Goal: Task Accomplishment & Management: Complete application form

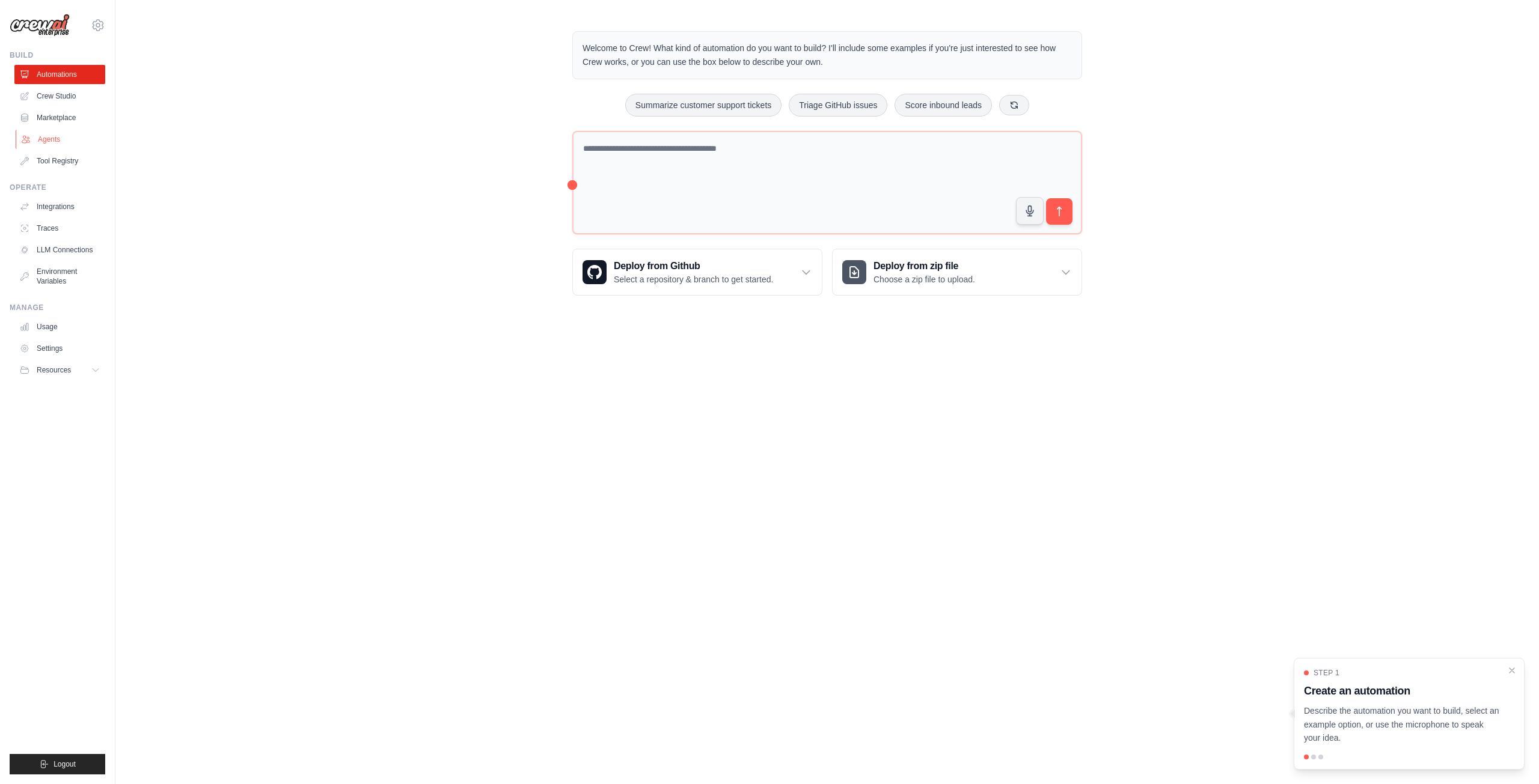
click at [88, 135] on link "Agents" at bounding box center [61, 140] width 91 height 19
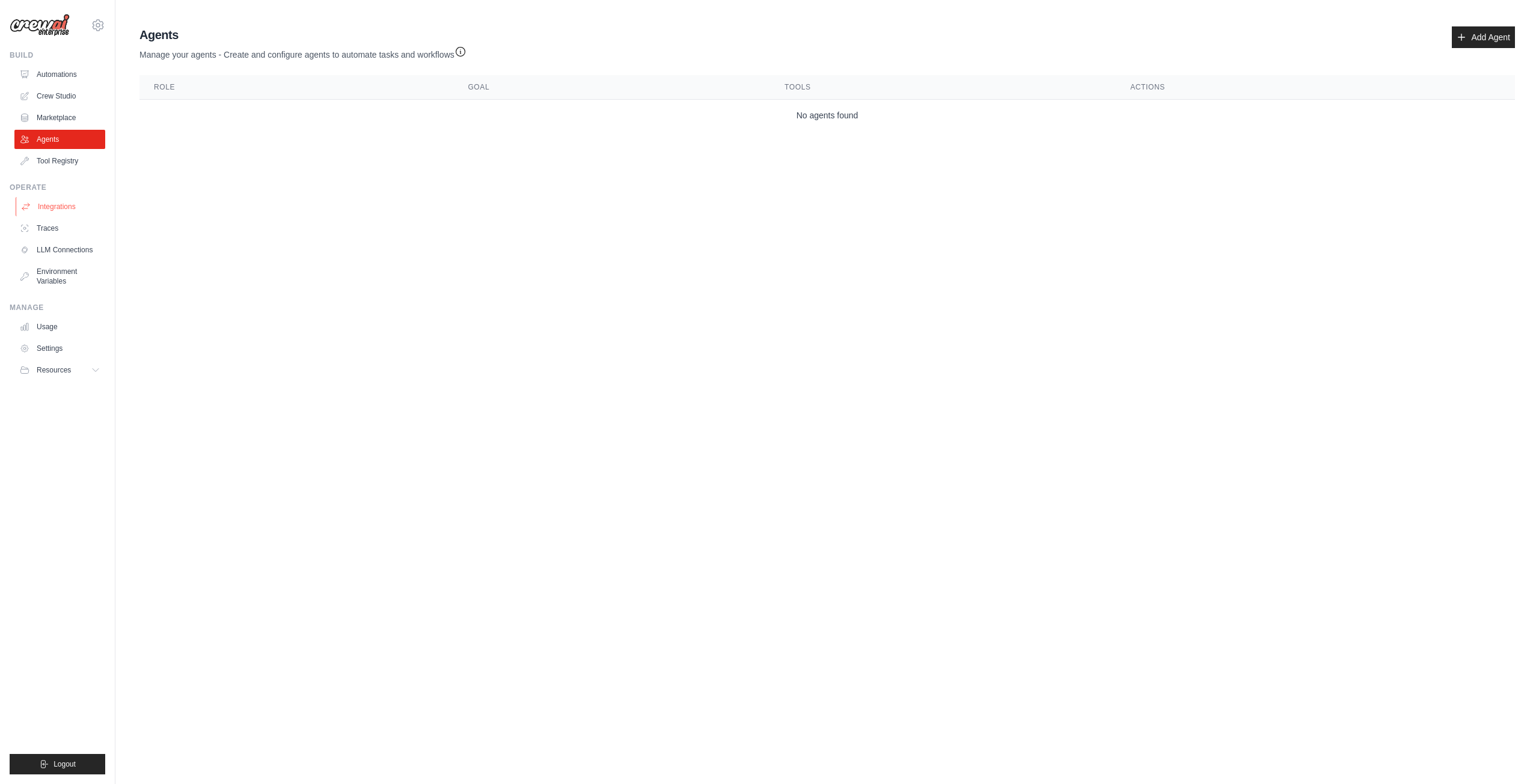
click at [68, 202] on link "Integrations" at bounding box center [61, 207] width 91 height 19
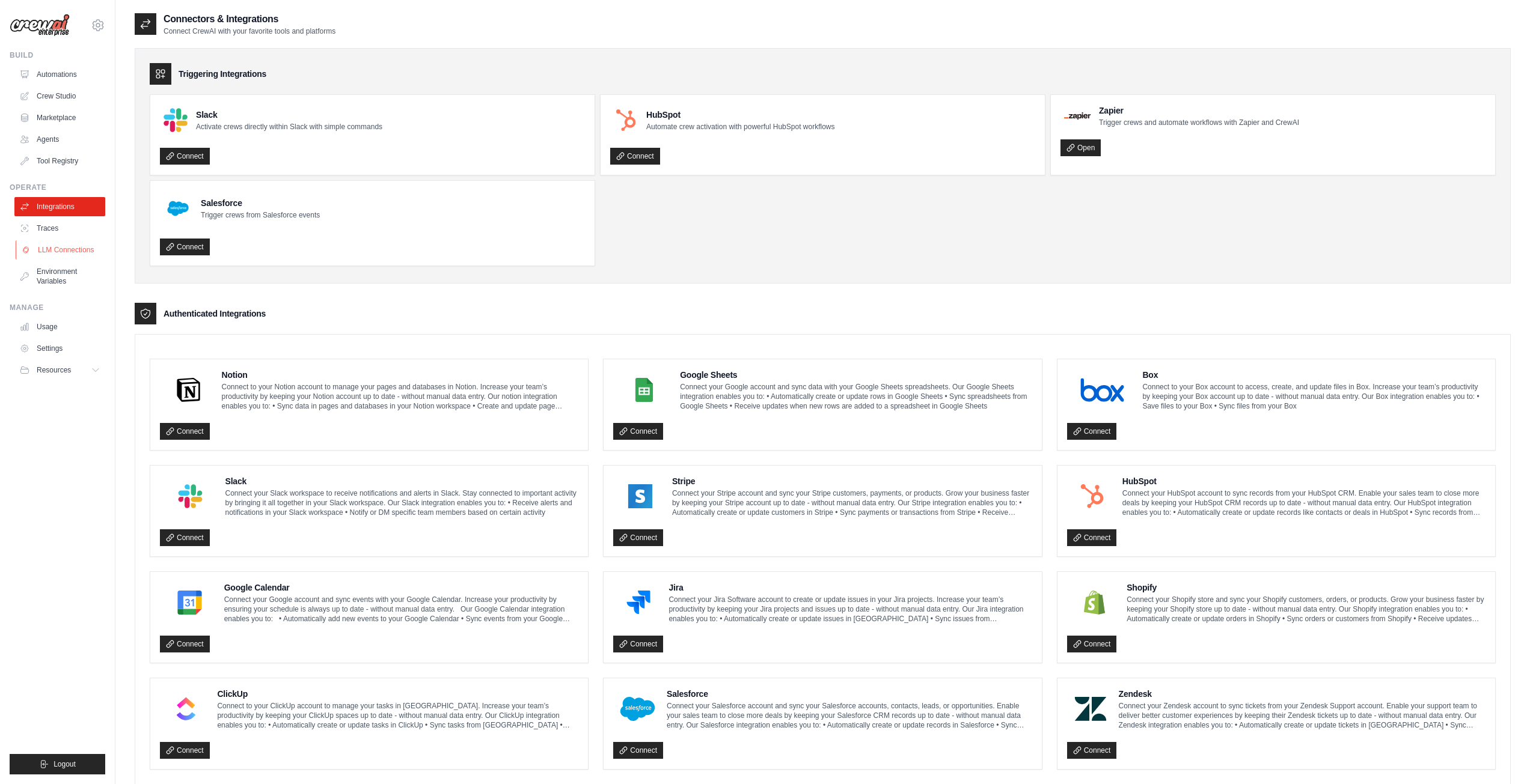
click at [86, 254] on link "LLM Connections" at bounding box center [61, 250] width 91 height 19
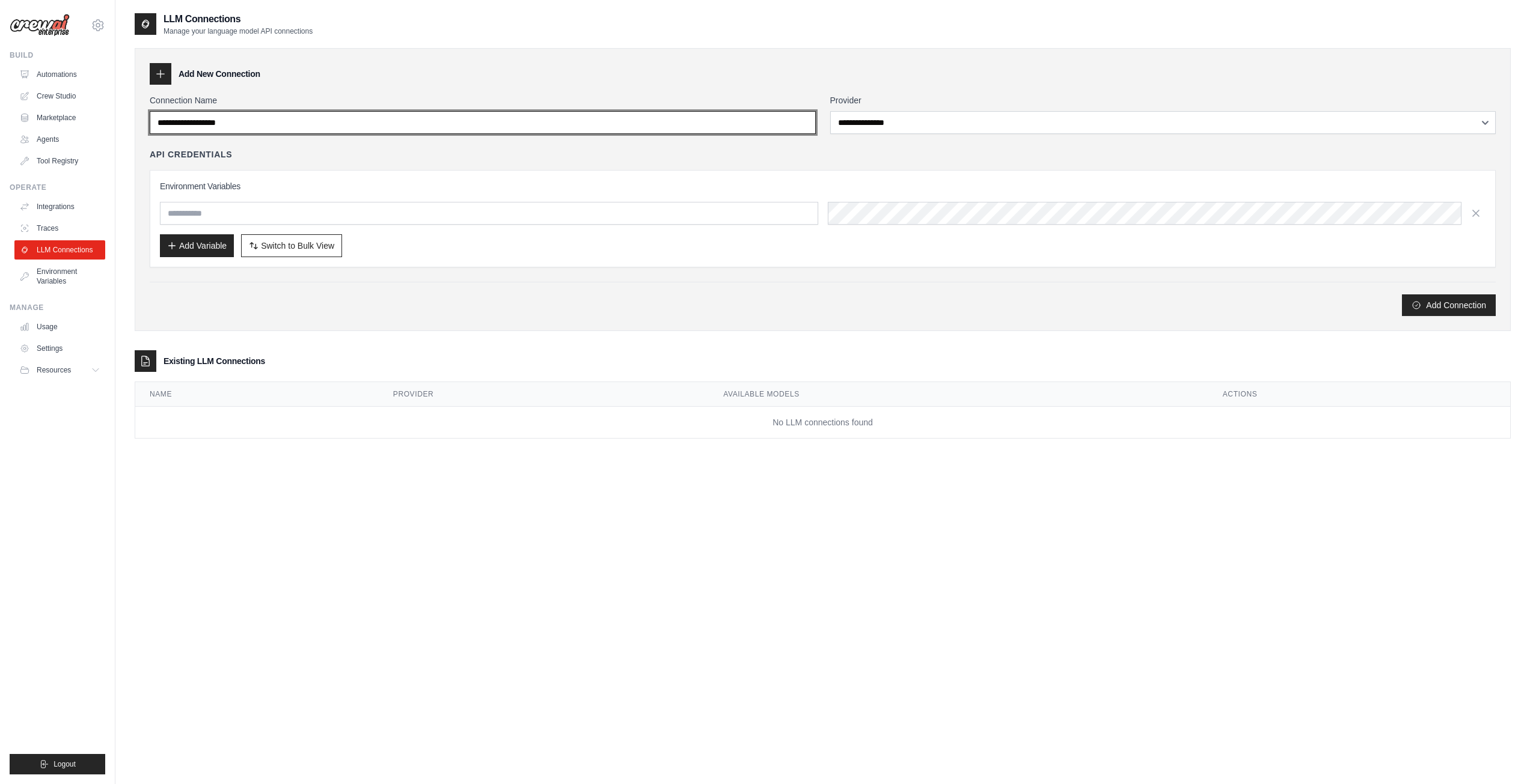
click at [213, 123] on input "Connection Name" at bounding box center [483, 123] width 666 height 23
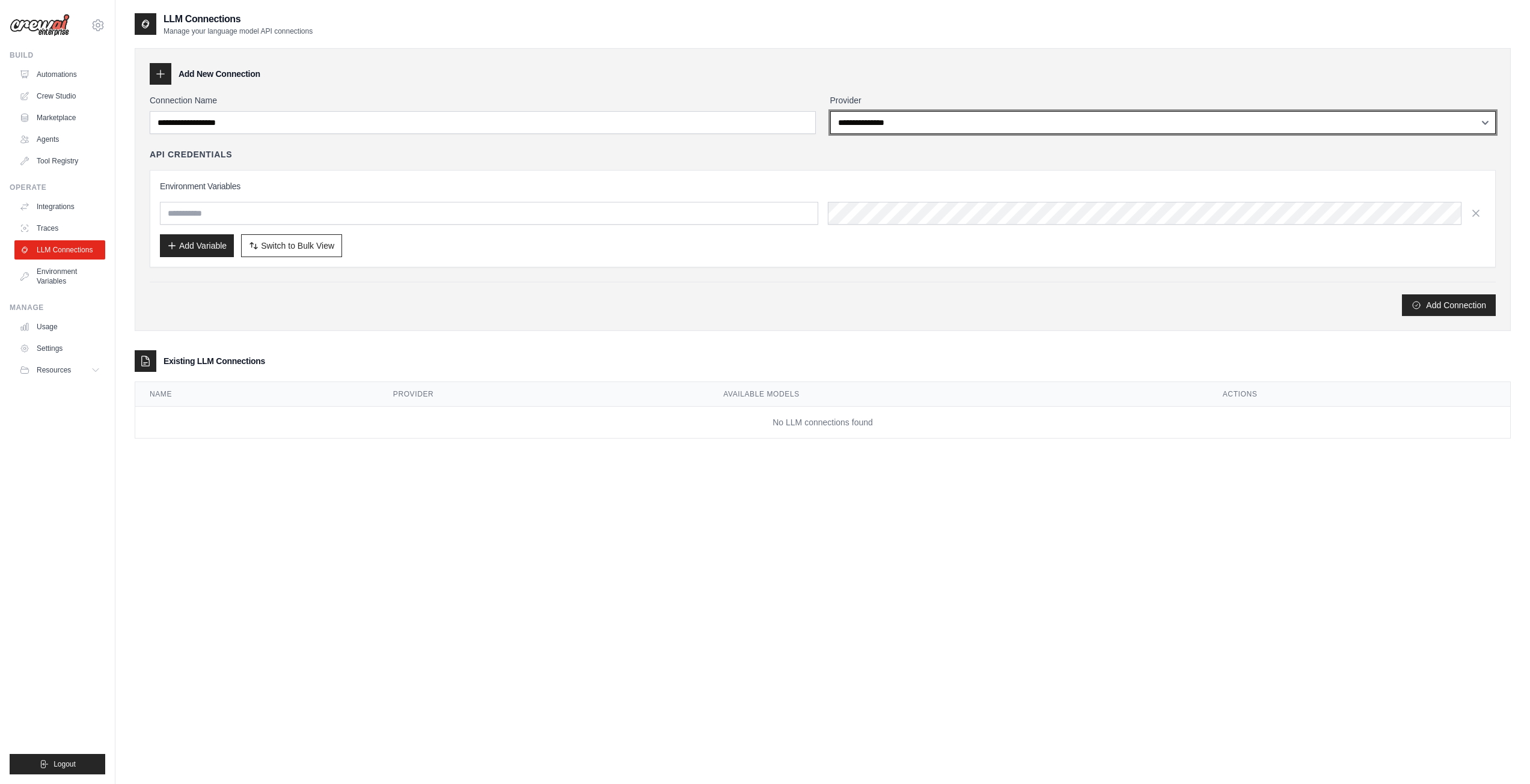
click at [905, 113] on select "**********" at bounding box center [1164, 123] width 666 height 23
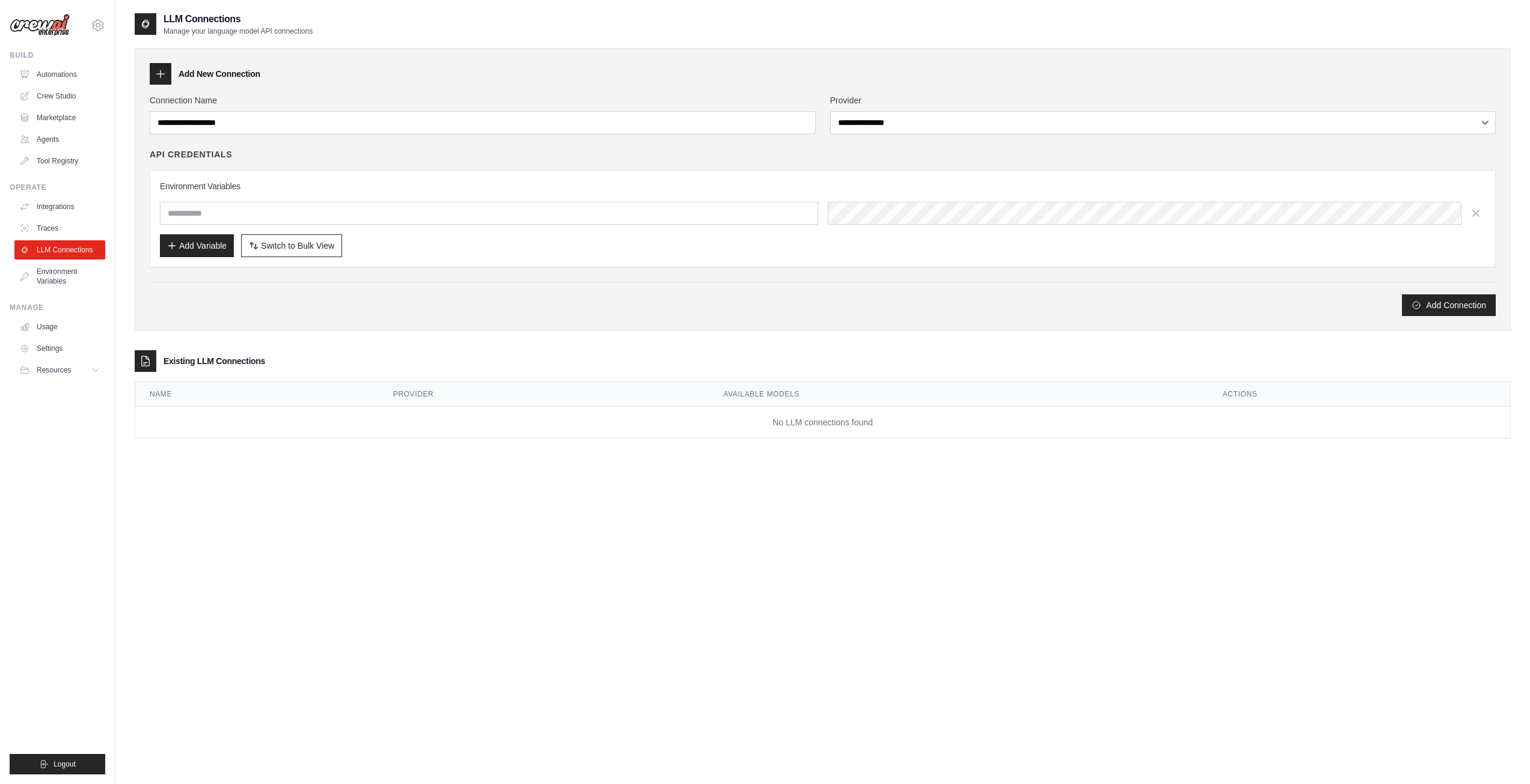
click at [427, 162] on div "API Credentials Environment Variables Add Variable Switch to Bulk View Switch t…" at bounding box center [822, 208] width 1346 height 119
click at [75, 166] on link "Tool Registry" at bounding box center [61, 161] width 91 height 19
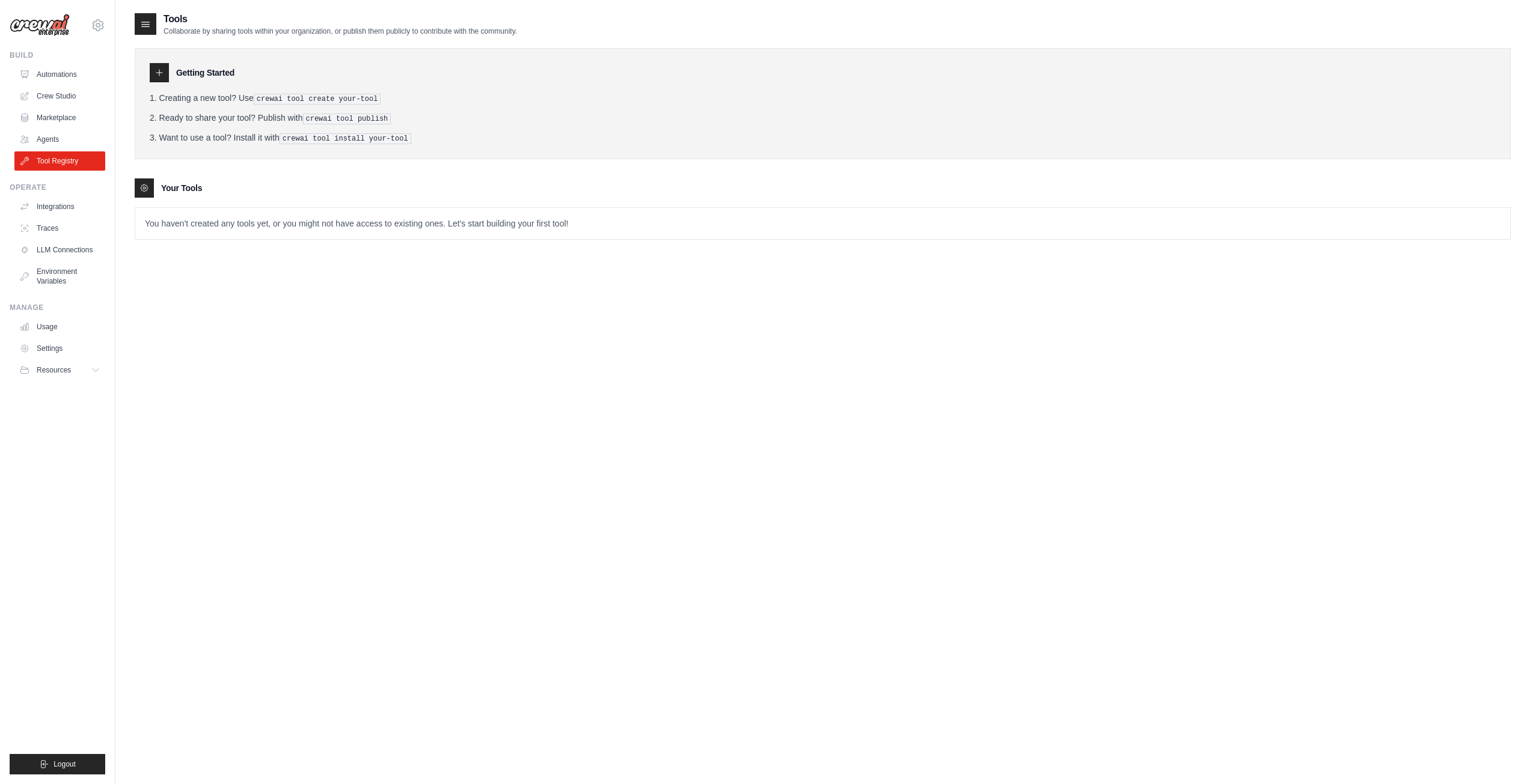
click at [266, 221] on p "You haven't created any tools yet, or you might not have access to existing one…" at bounding box center [822, 223] width 1375 height 32
click at [62, 141] on link "Agents" at bounding box center [61, 140] width 91 height 19
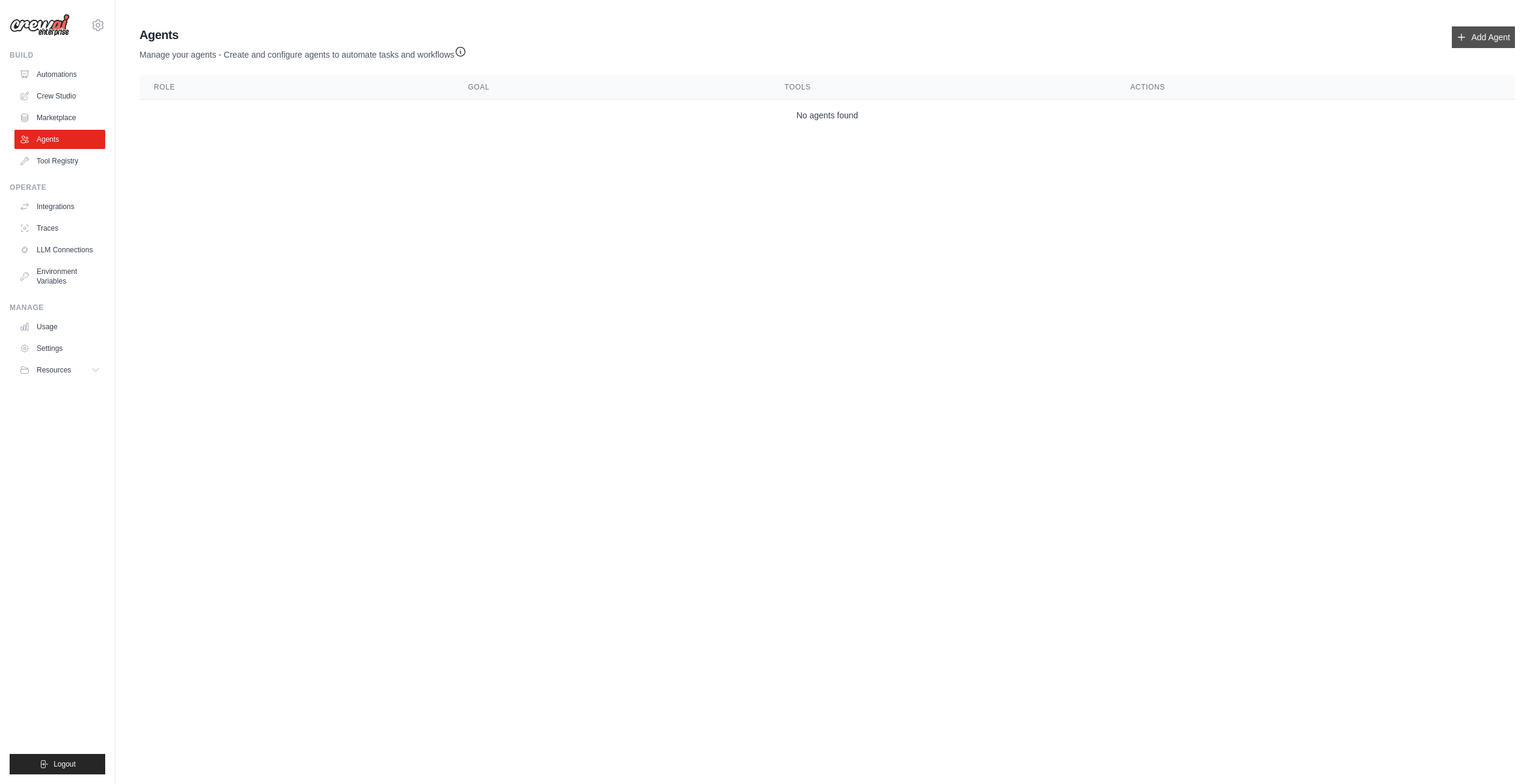
click at [1461, 32] on link "Add Agent" at bounding box center [1483, 37] width 63 height 22
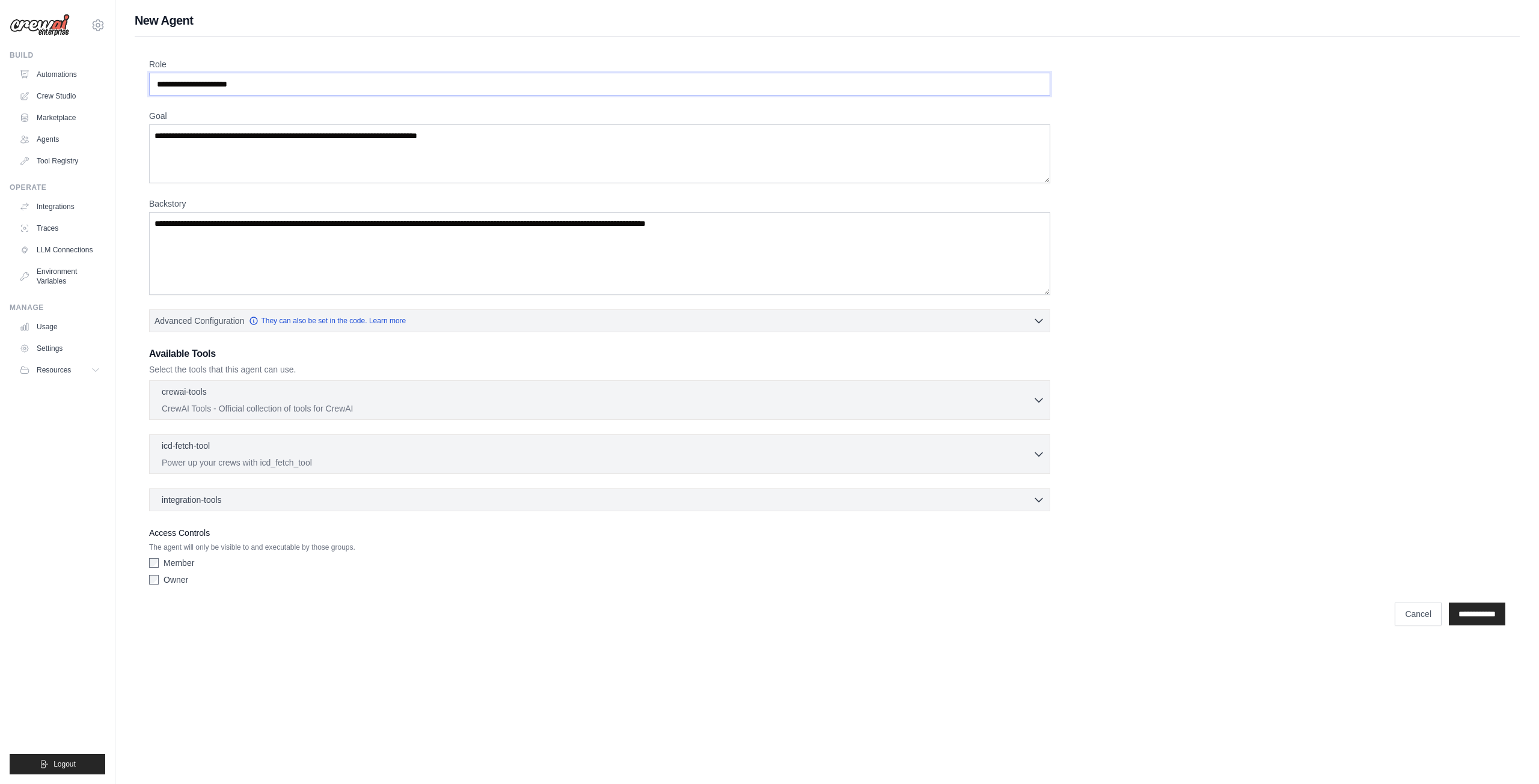
click at [387, 94] on input "Role" at bounding box center [599, 84] width 901 height 23
click at [389, 113] on label "Goal" at bounding box center [599, 116] width 901 height 12
click at [389, 124] on textarea "Goal" at bounding box center [599, 154] width 901 height 59
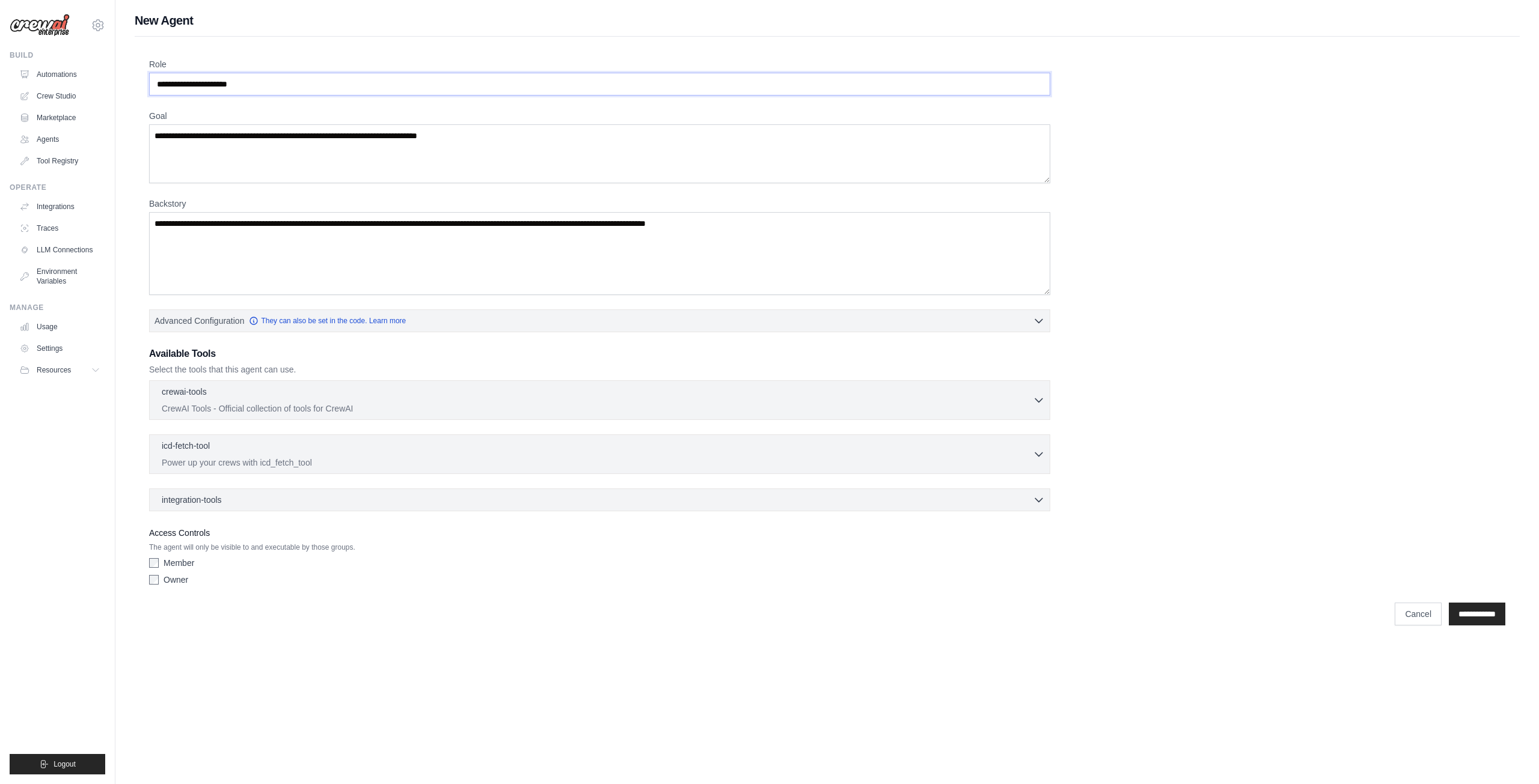
click at [353, 88] on input "Role" at bounding box center [599, 84] width 901 height 23
type input "**********"
click at [317, 145] on textarea "Goal" at bounding box center [599, 154] width 901 height 59
click at [309, 235] on textarea "Backstory" at bounding box center [599, 253] width 901 height 83
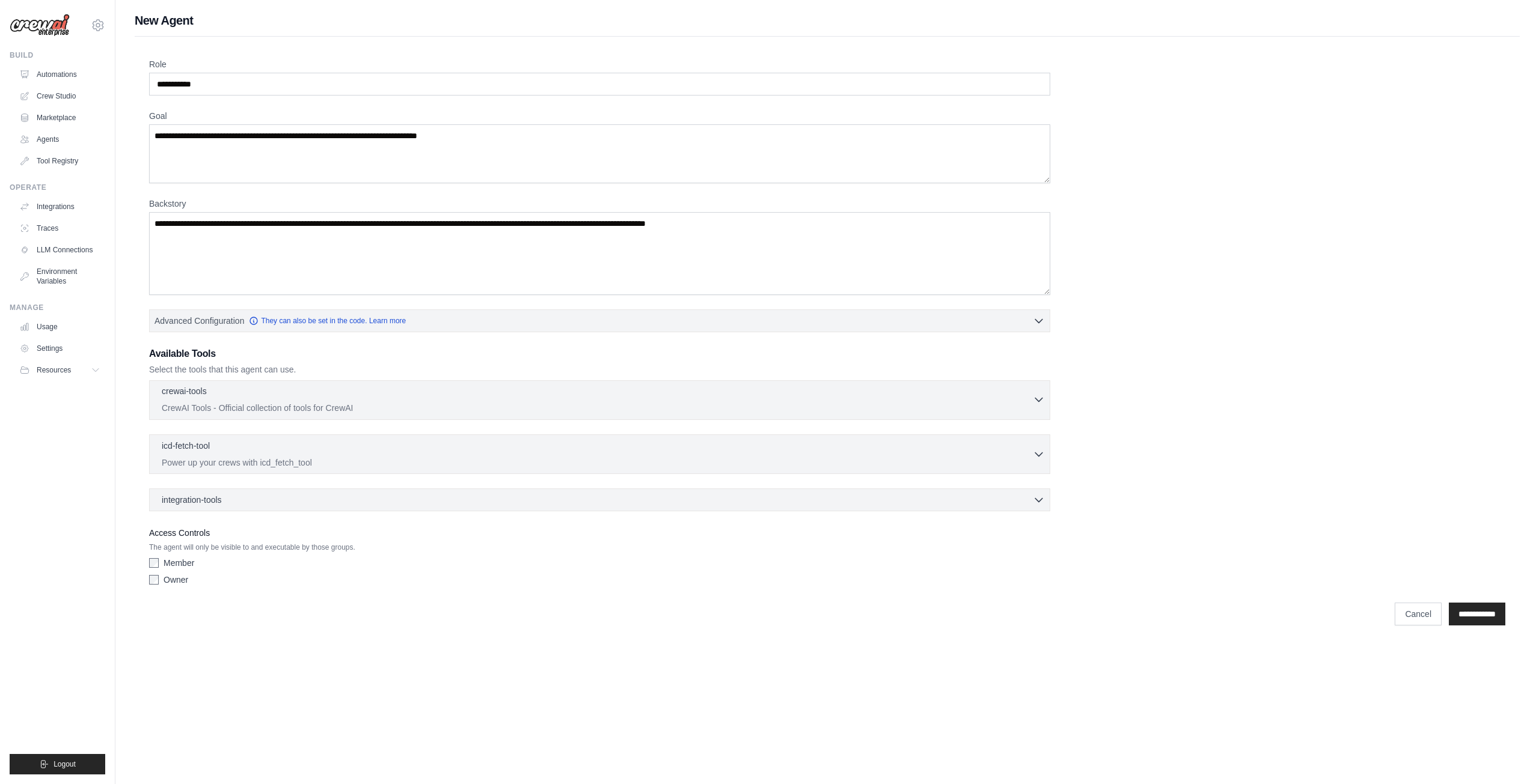
click at [368, 403] on p "CrewAI Tools - Official collection of tools for CrewAI" at bounding box center [597, 407] width 871 height 12
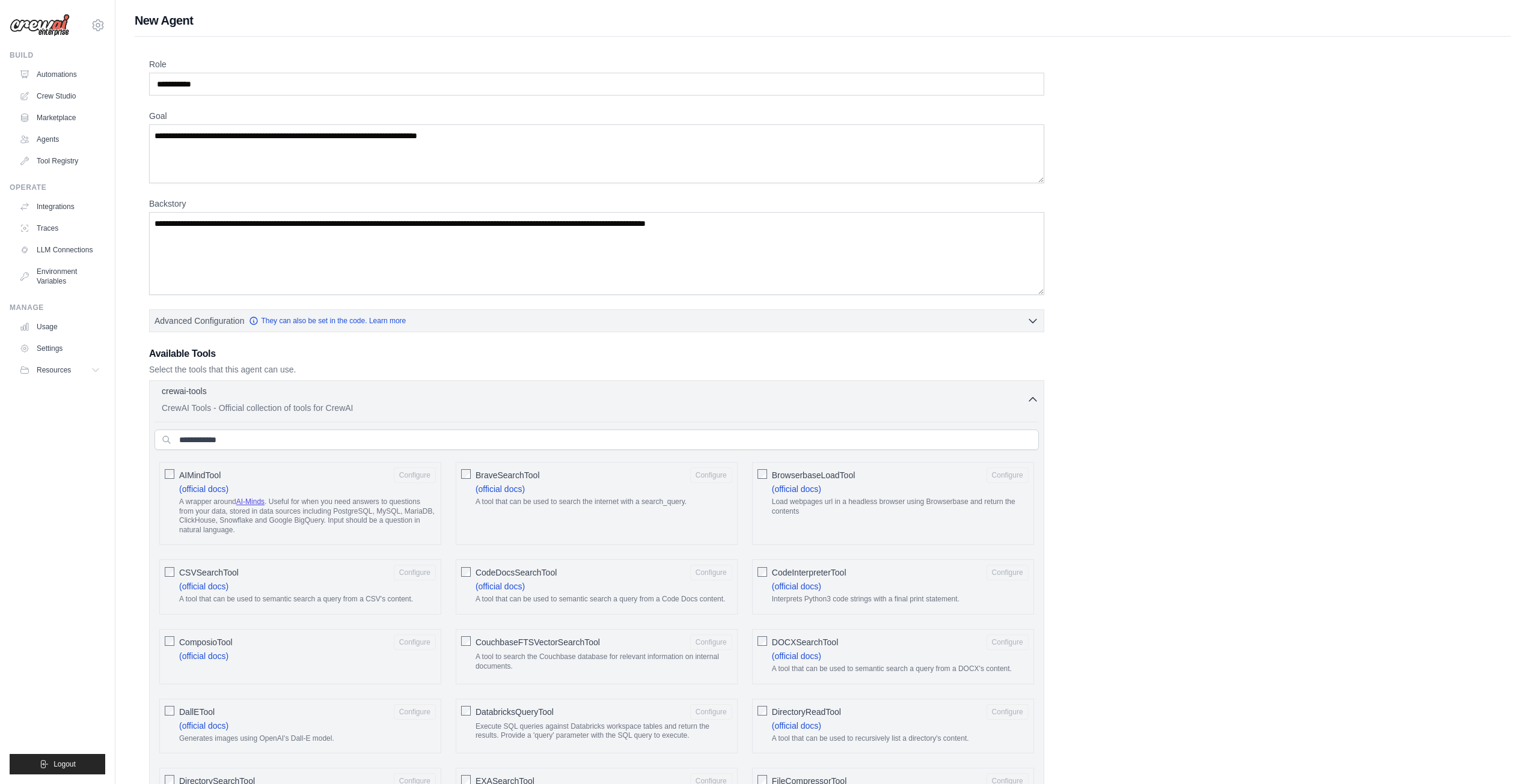
scroll to position [60, 0]
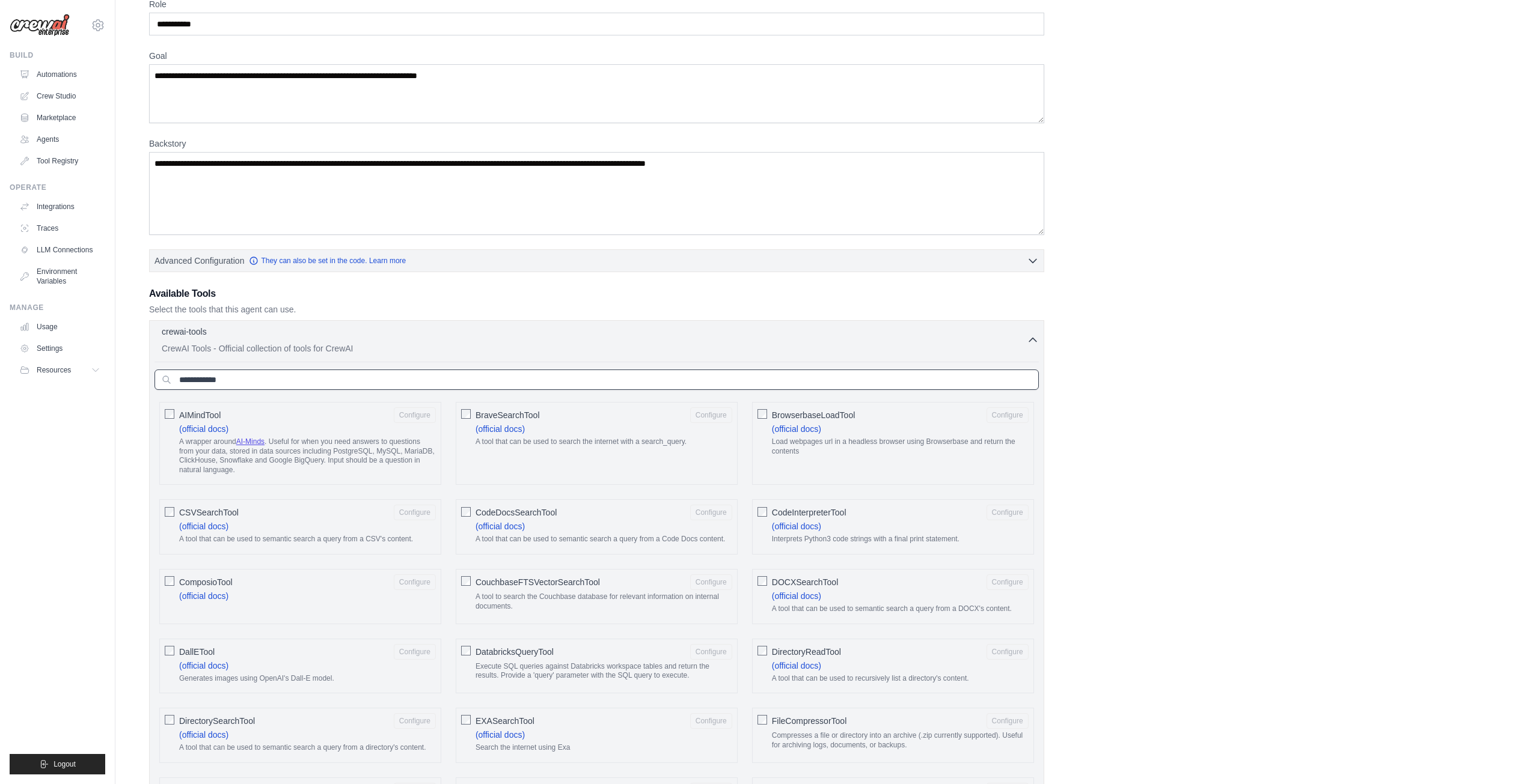
click at [358, 388] on input "text" at bounding box center [596, 379] width 884 height 20
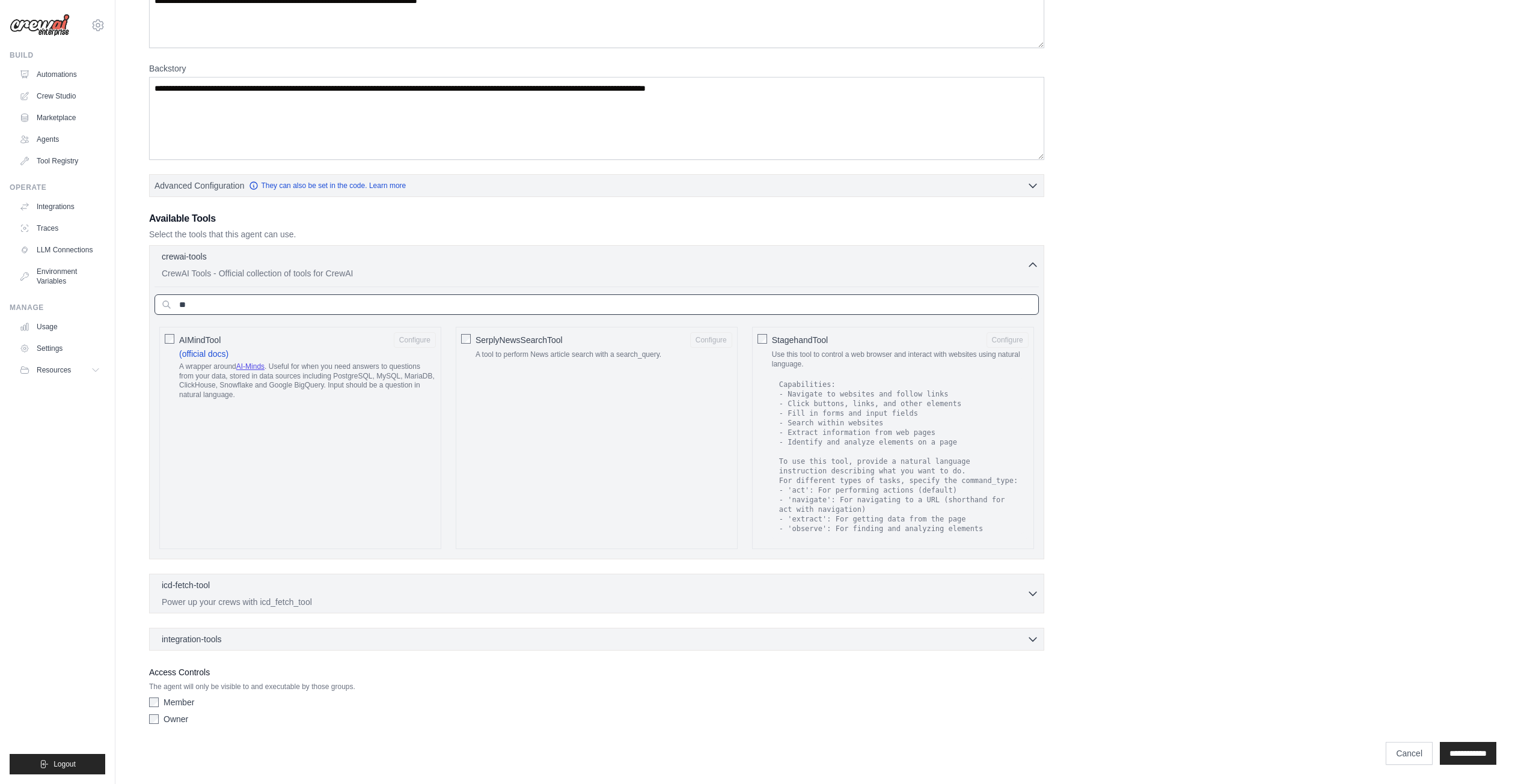
scroll to position [135, 0]
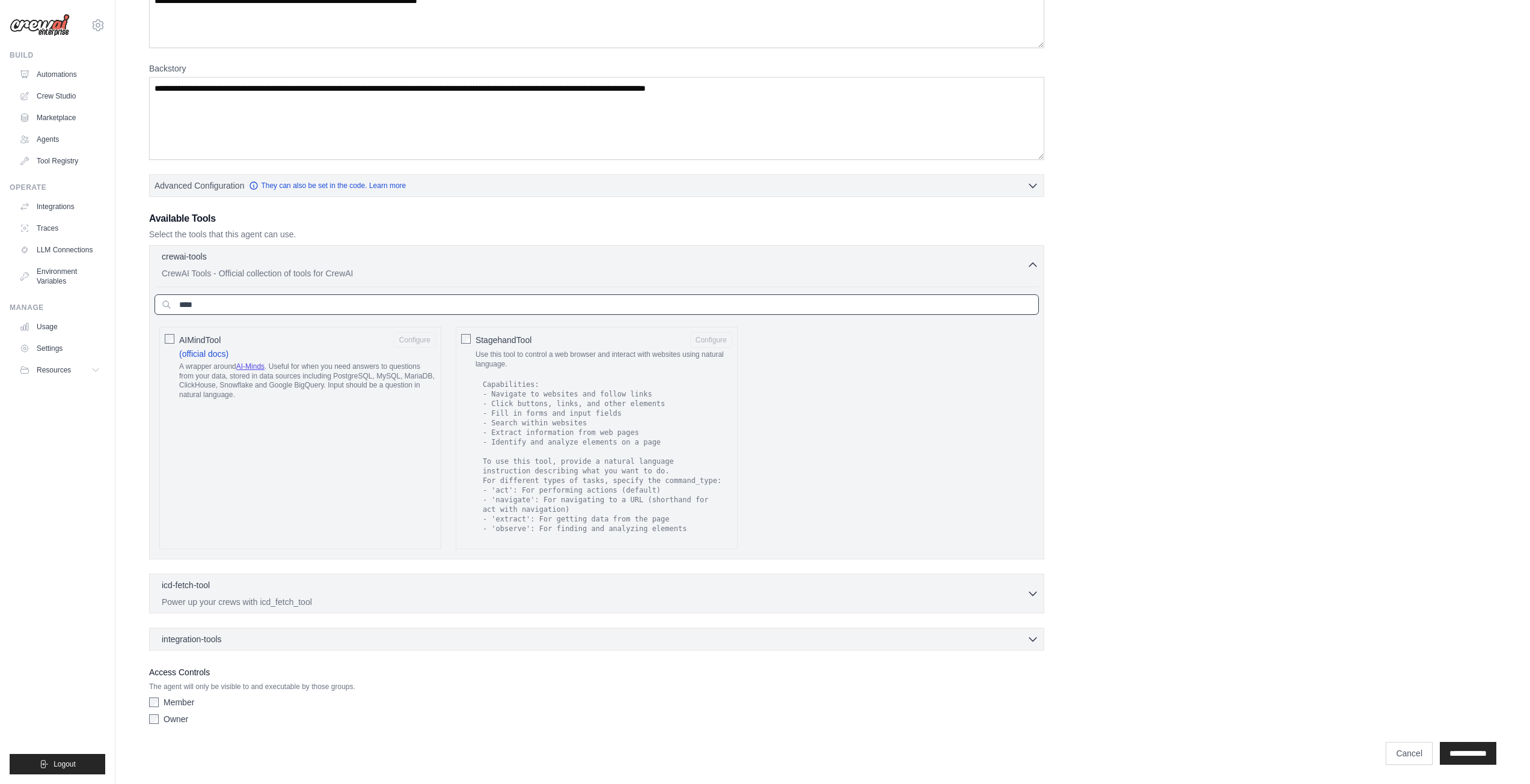
type input "*****"
click at [313, 299] on input "*****" at bounding box center [596, 304] width 884 height 20
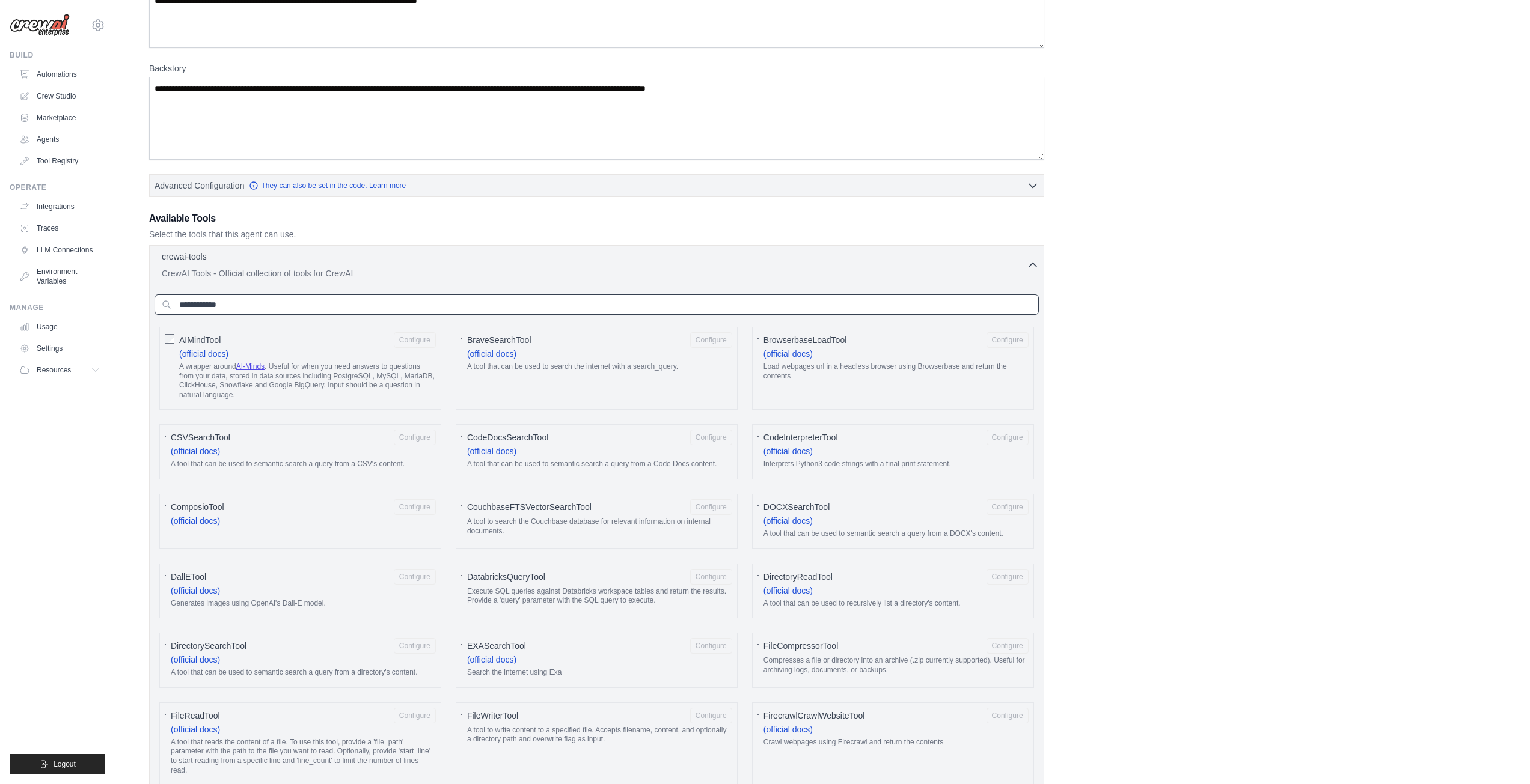
scroll to position [240, 0]
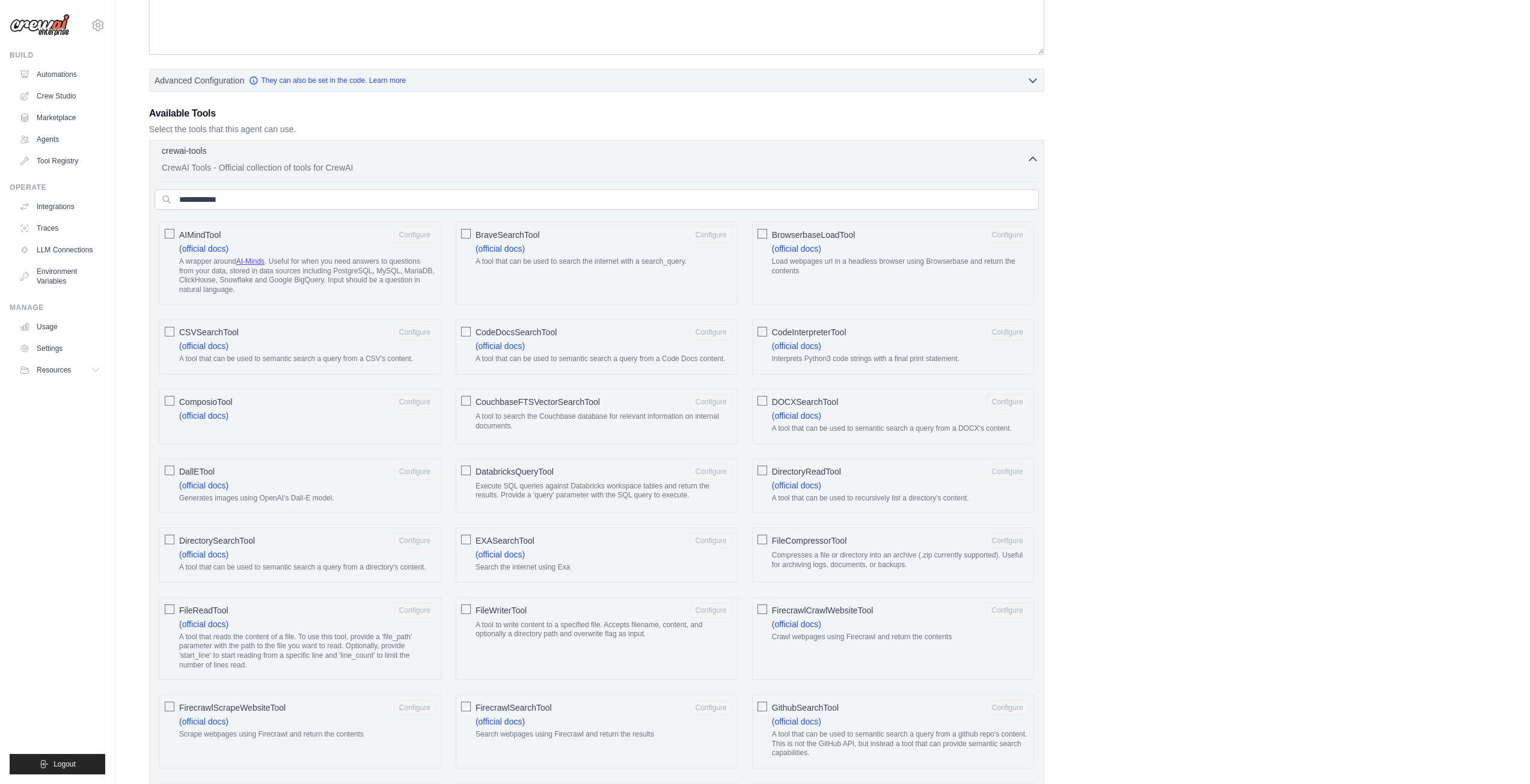
click at [1032, 158] on icon "button" at bounding box center [1033, 159] width 7 height 3
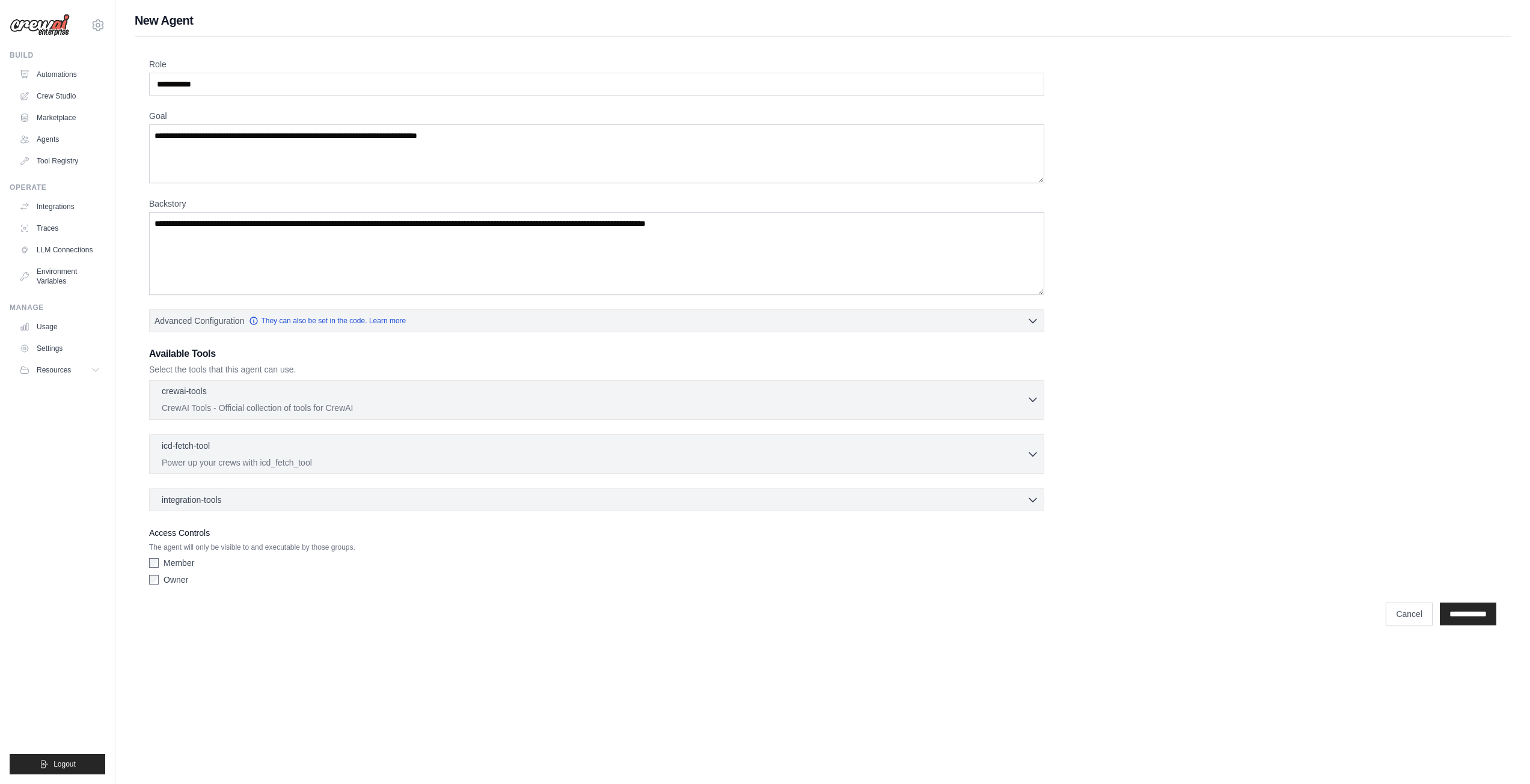
scroll to position [0, 0]
click at [325, 499] on div "integration-tools 0 selected" at bounding box center [603, 499] width 883 height 12
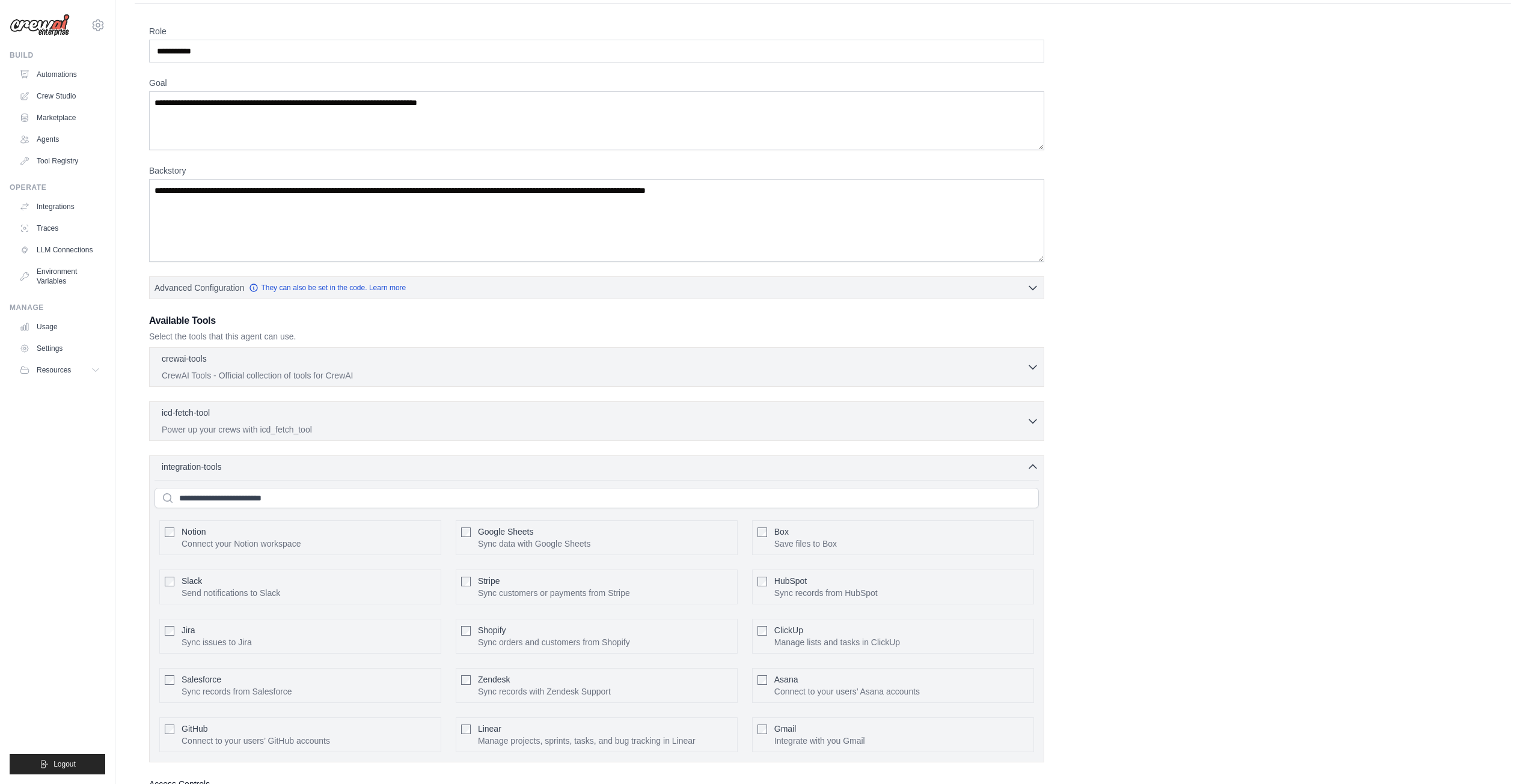
scroll to position [60, 0]
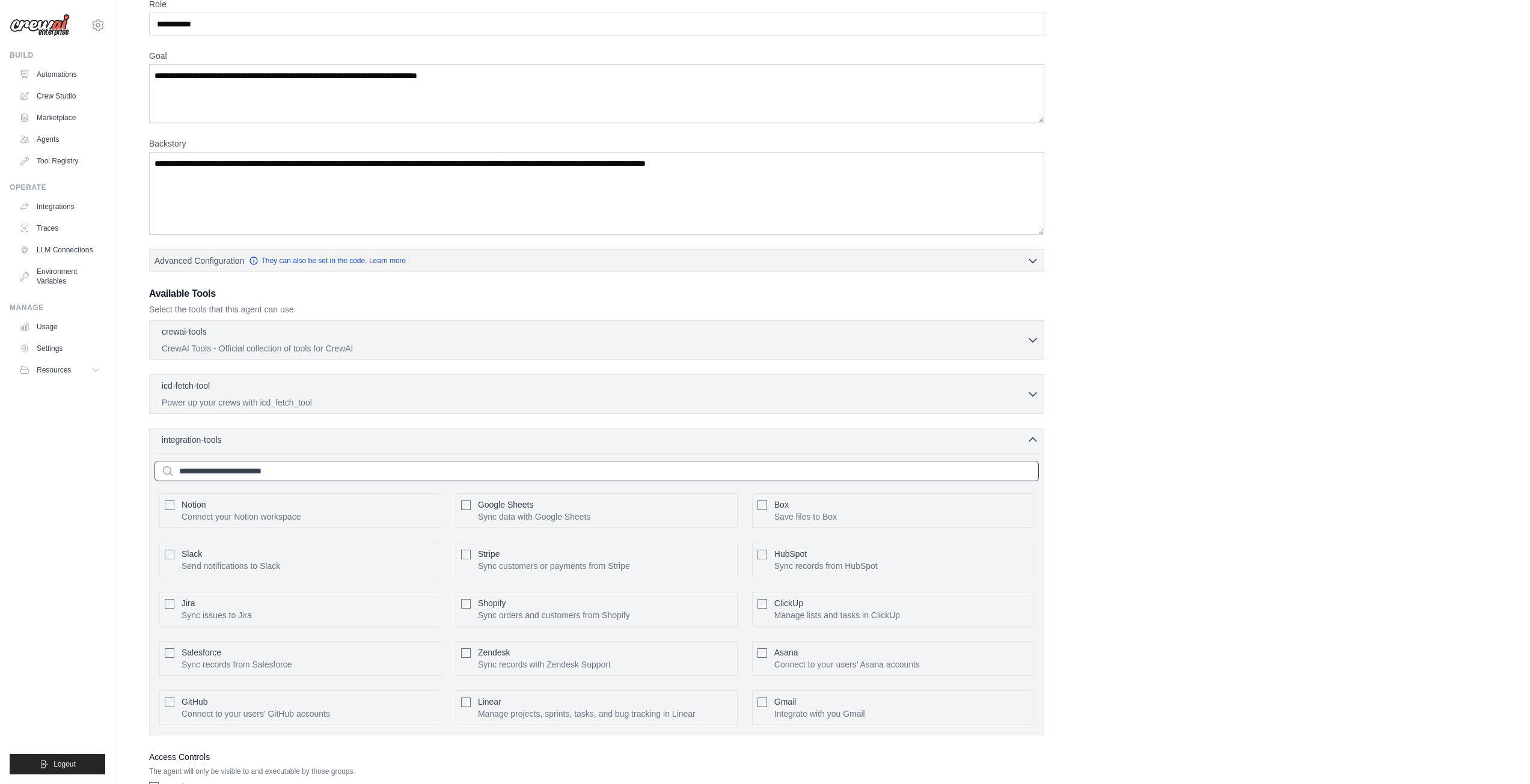
click at [332, 478] on input "text" at bounding box center [596, 470] width 884 height 20
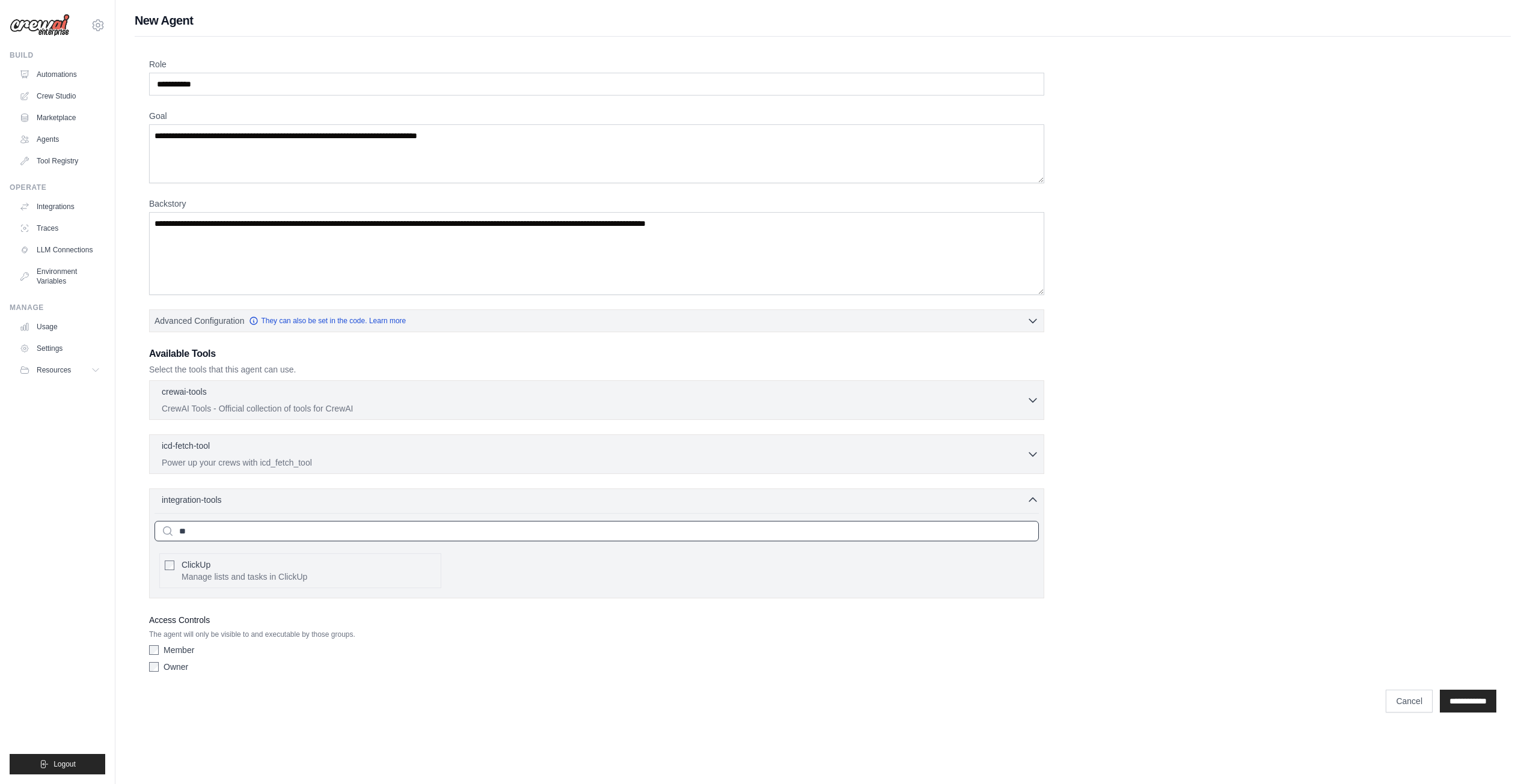
scroll to position [0, 0]
type input "***"
click at [411, 573] on button "Configure" at bounding box center [416, 570] width 42 height 15
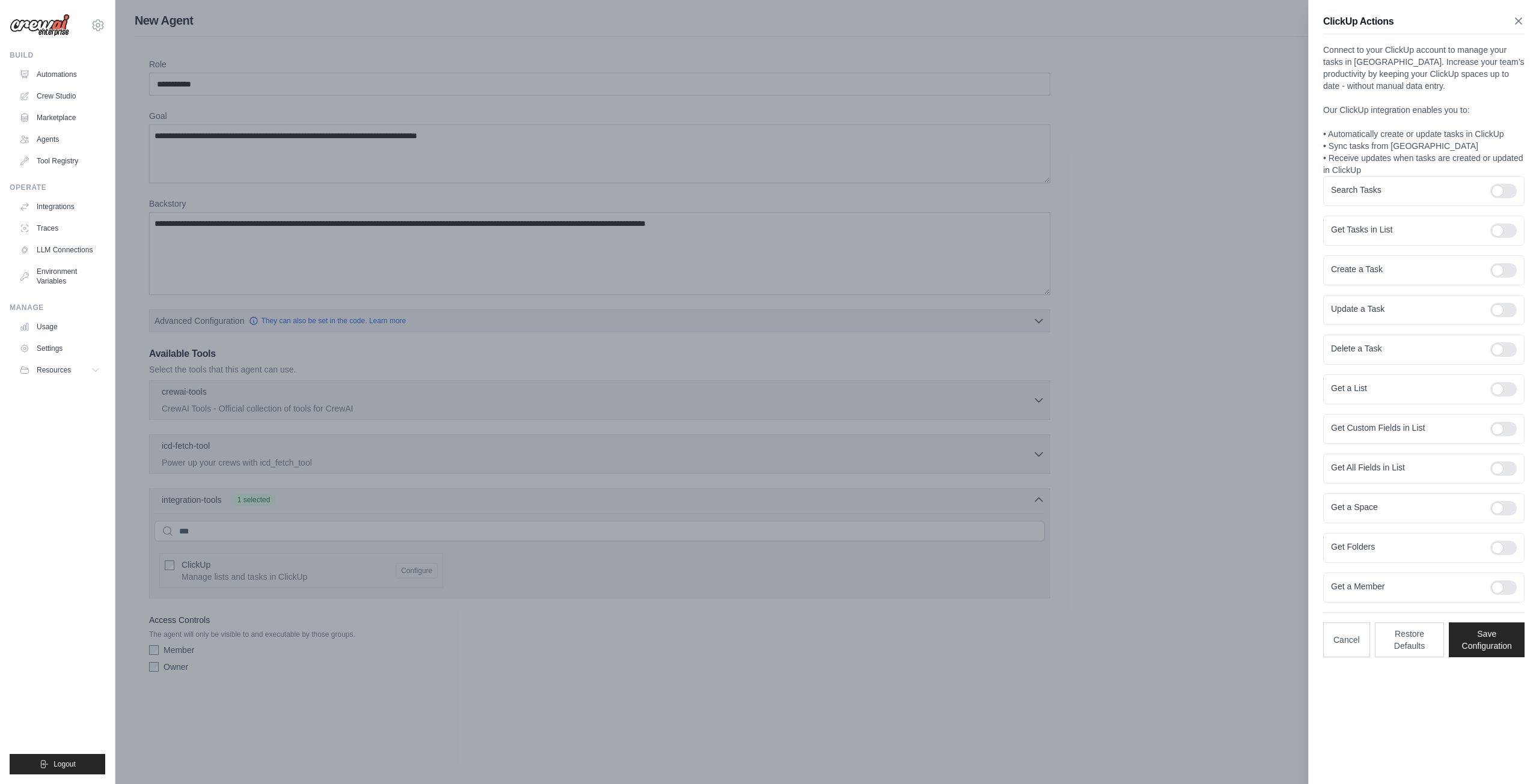
click at [1518, 24] on icon "button" at bounding box center [1518, 21] width 12 height 12
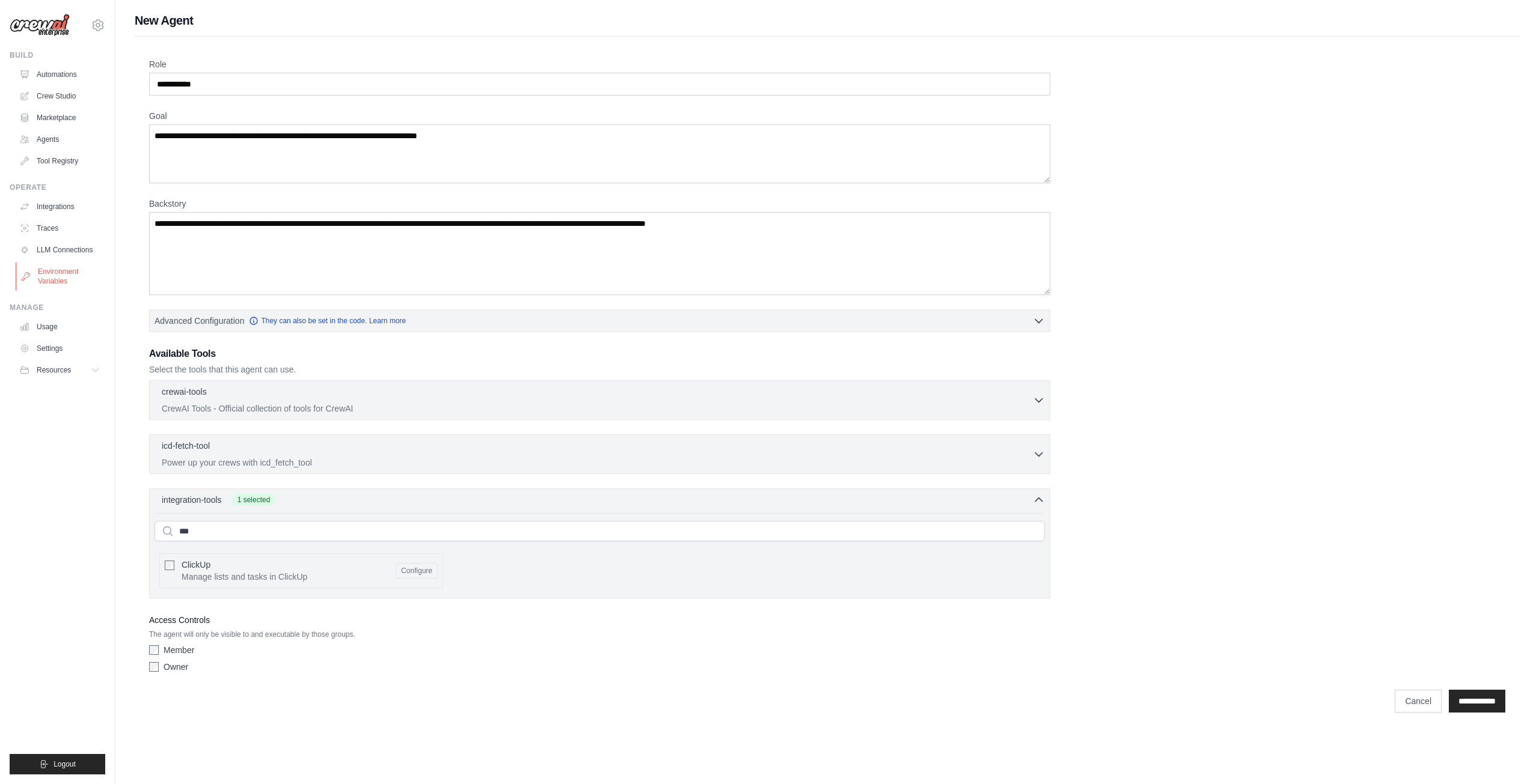
click at [68, 266] on link "Environment Variables" at bounding box center [61, 276] width 91 height 29
